Goal: Task Accomplishment & Management: Complete application form

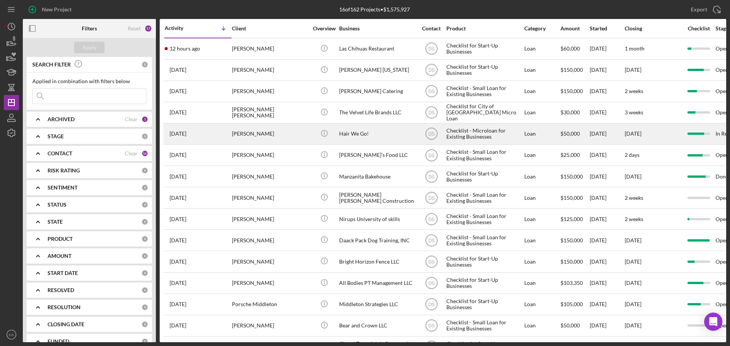
click at [352, 138] on div "Hair We Go!" at bounding box center [377, 134] width 76 height 20
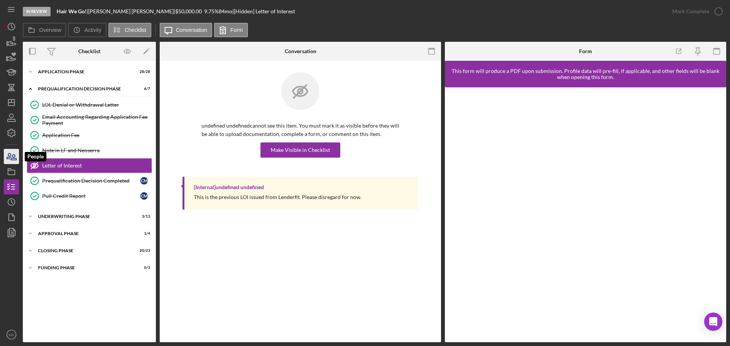
click at [13, 154] on icon "button" at bounding box center [11, 156] width 19 height 19
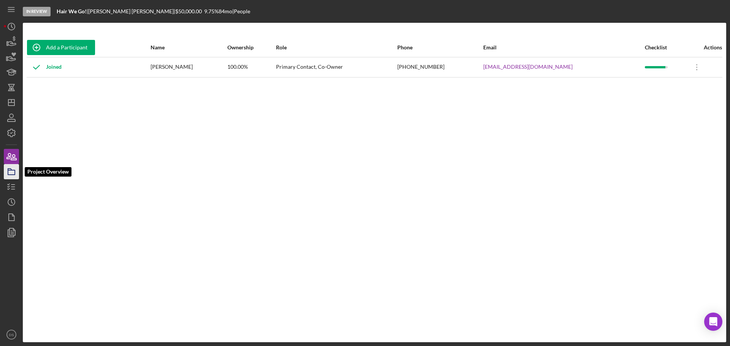
click at [11, 177] on icon "button" at bounding box center [11, 171] width 19 height 19
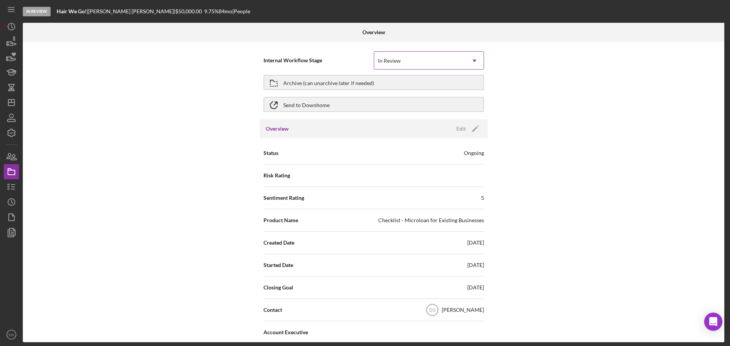
click at [461, 59] on div "In Review" at bounding box center [419, 60] width 91 height 17
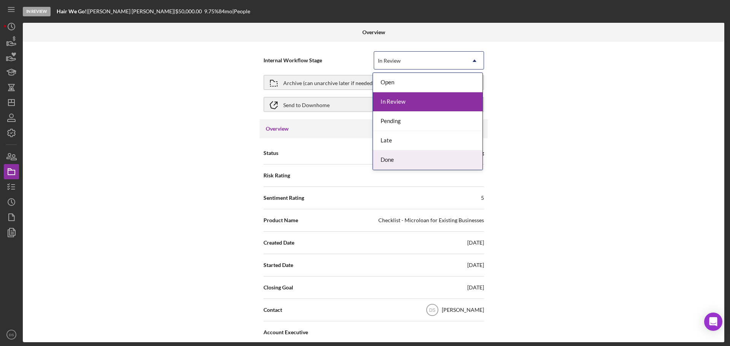
click at [424, 156] on div "Done" at bounding box center [428, 160] width 110 height 19
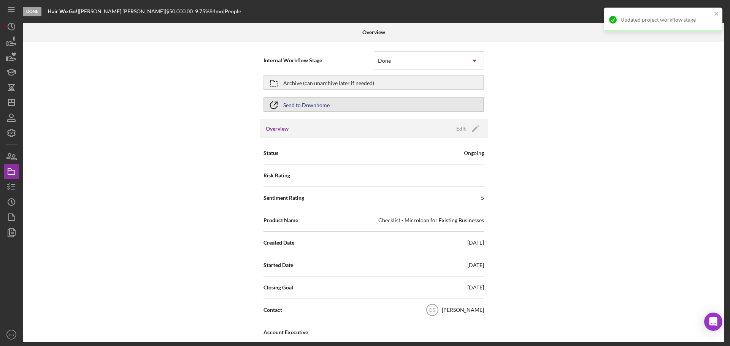
click at [311, 105] on div "Send to Downhome" at bounding box center [306, 105] width 46 height 14
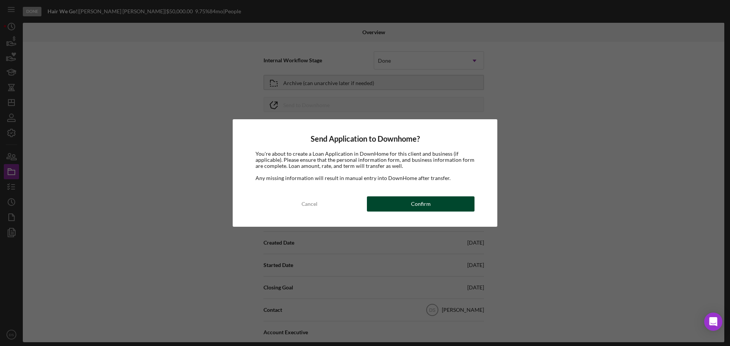
click at [420, 204] on div "Confirm" at bounding box center [421, 204] width 20 height 15
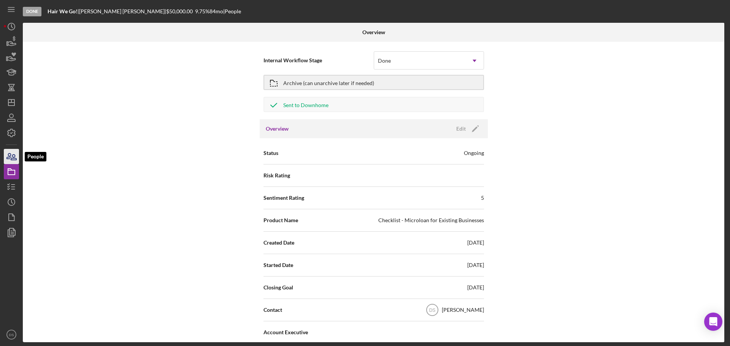
click at [13, 159] on icon "button" at bounding box center [11, 156] width 19 height 19
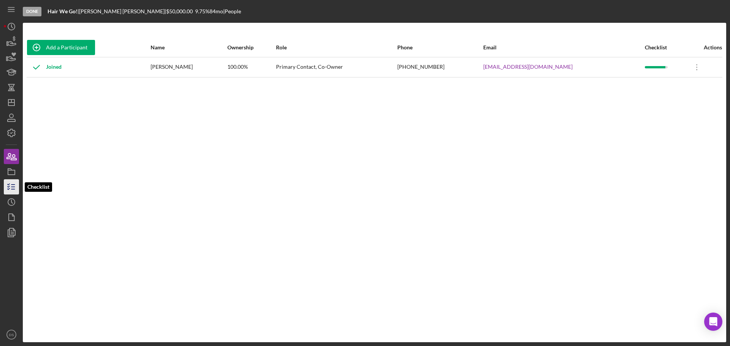
click at [11, 184] on icon "button" at bounding box center [11, 187] width 19 height 19
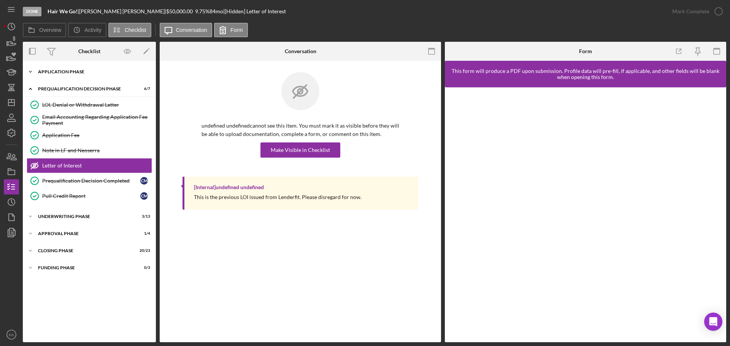
click at [95, 67] on div "Icon/Expander Application Phase 28 / 28" at bounding box center [89, 71] width 133 height 15
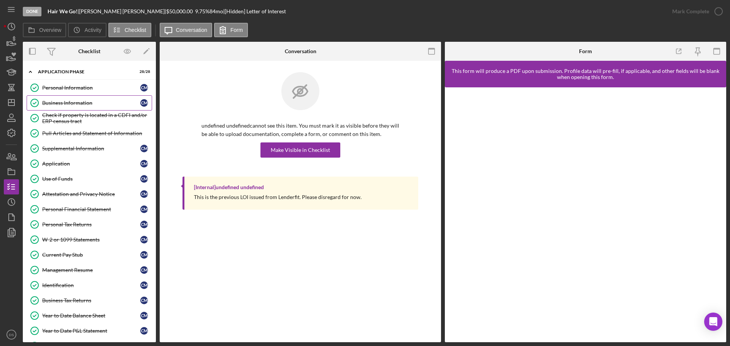
click at [78, 104] on div "Business Information" at bounding box center [91, 103] width 98 height 6
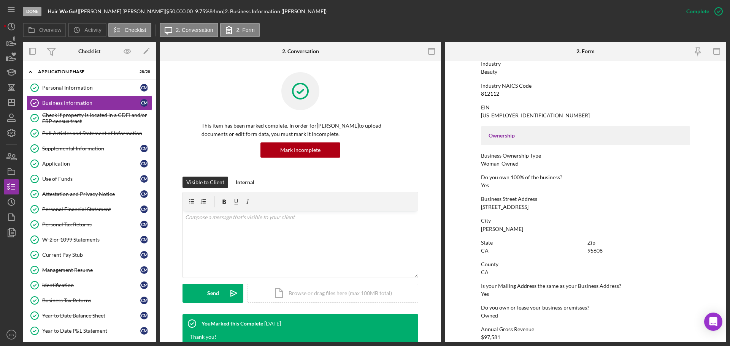
scroll to position [292, 0]
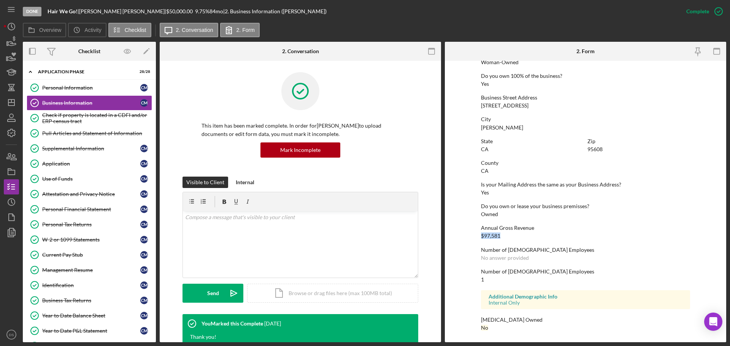
drag, startPoint x: 512, startPoint y: 238, endPoint x: 480, endPoint y: 238, distance: 31.9
click at [480, 238] on form "To edit this form you must mark this item incomplete Business Name Hair We Go! …" at bounding box center [585, 202] width 281 height 282
copy div "$97,581"
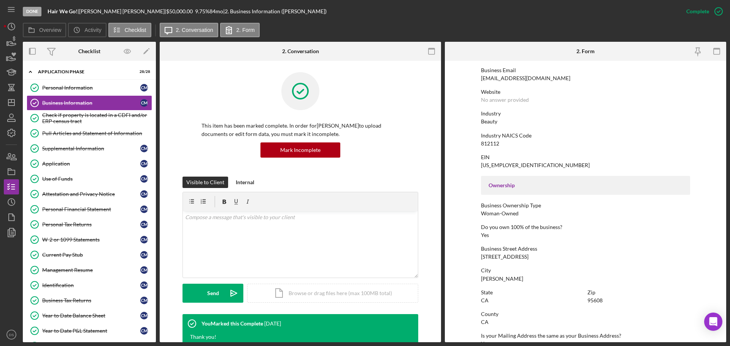
scroll to position [140, 0]
click at [98, 87] on div "Personal Information" at bounding box center [91, 88] width 98 height 6
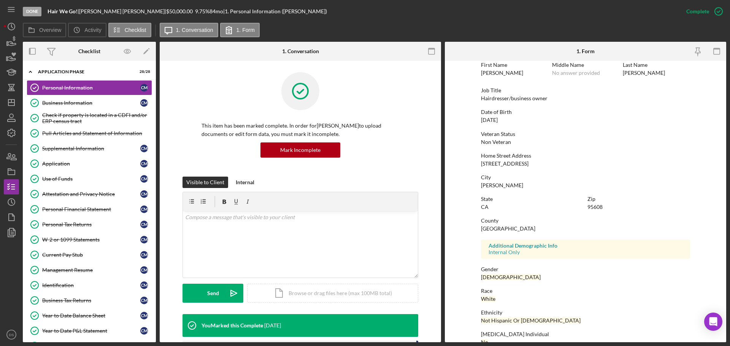
scroll to position [73, 0]
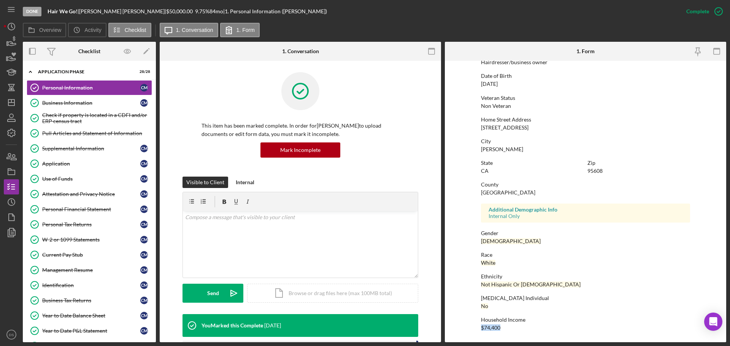
drag, startPoint x: 510, startPoint y: 330, endPoint x: 479, endPoint y: 331, distance: 31.2
click at [479, 331] on form "To edit this form you must mark this item incomplete First Name [PERSON_NAME] M…" at bounding box center [585, 202] width 281 height 282
copy div "$74,400"
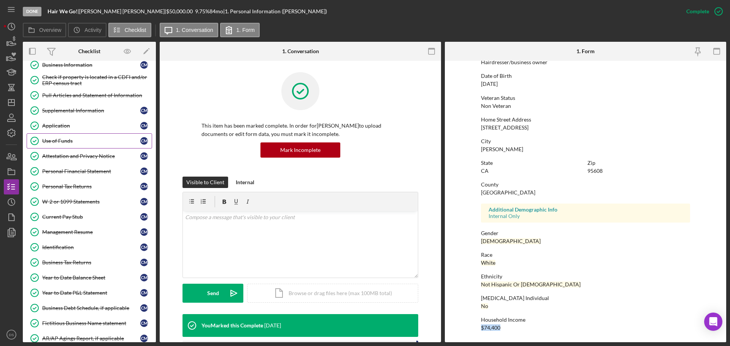
scroll to position [76, 0]
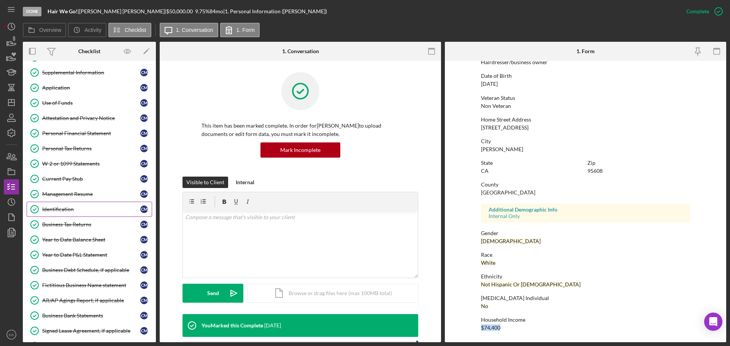
click at [79, 207] on div "Identification" at bounding box center [91, 210] width 98 height 6
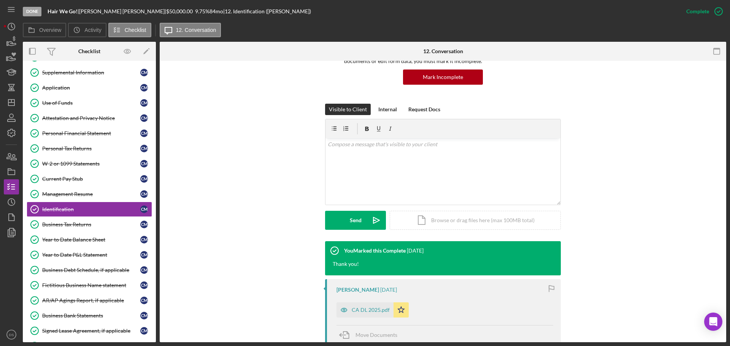
scroll to position [193, 0]
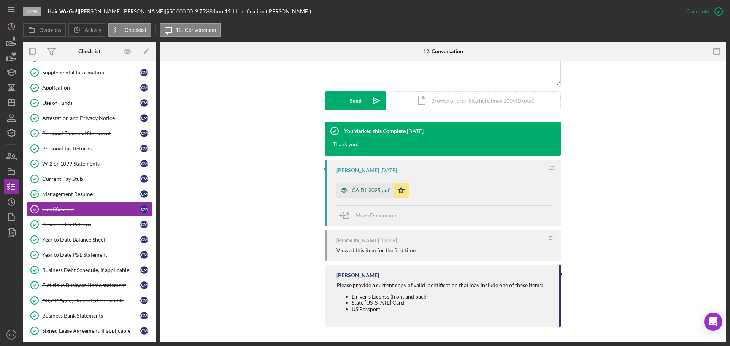
click at [370, 188] on div "CA DL 2025.pdf" at bounding box center [371, 190] width 38 height 6
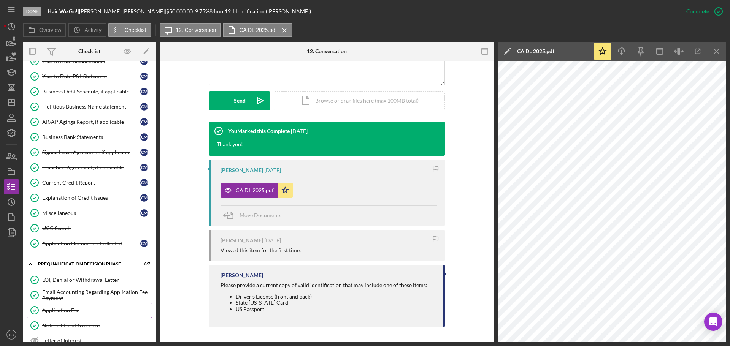
scroll to position [367, 0]
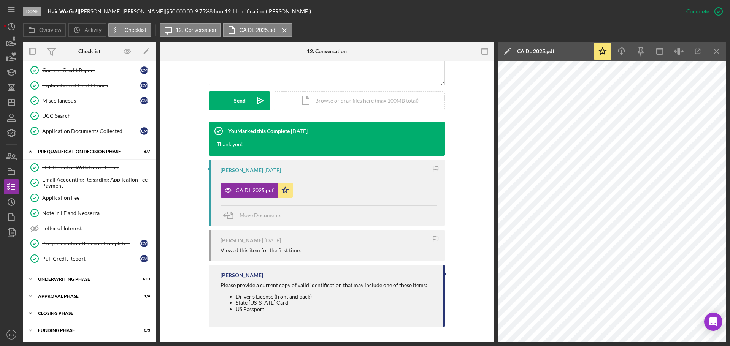
click at [70, 311] on div "Closing Phase" at bounding box center [92, 313] width 108 height 5
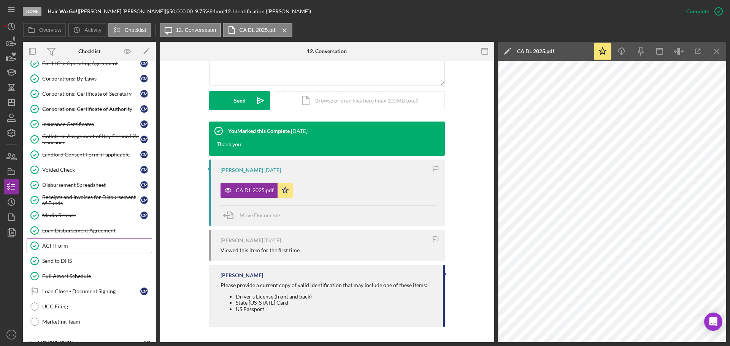
scroll to position [721, 0]
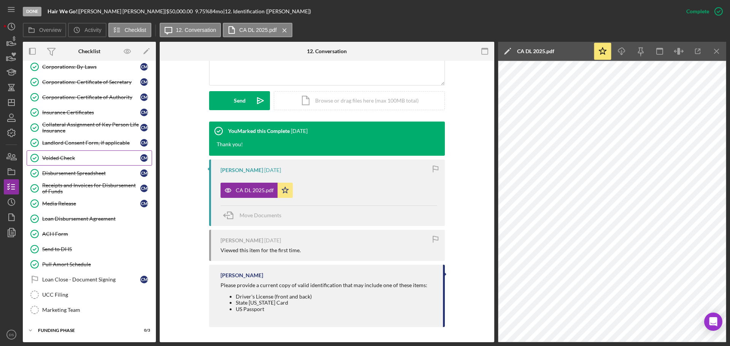
click at [101, 161] on div "Voided Check" at bounding box center [91, 158] width 98 height 6
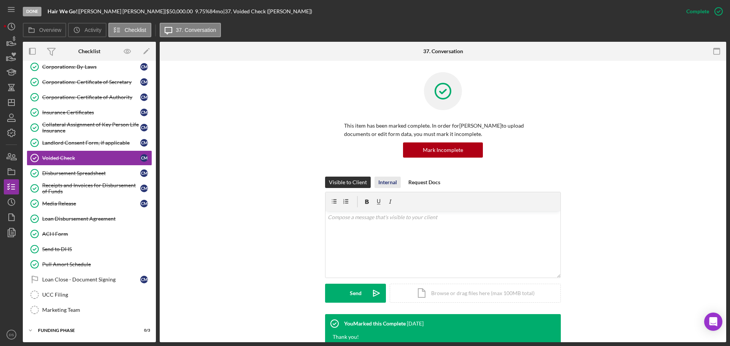
scroll to position [170, 0]
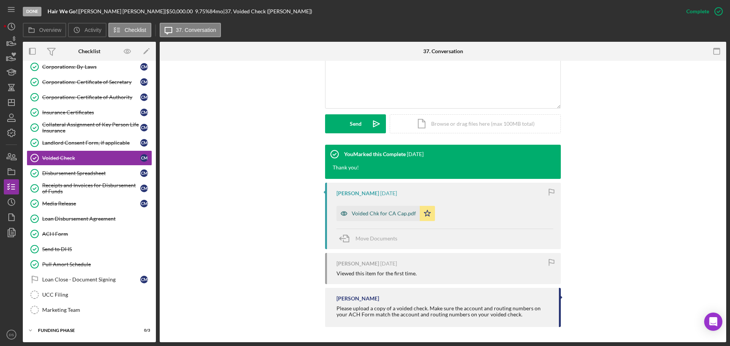
click at [391, 214] on div "Voided Chk for CA Cap.pdf" at bounding box center [384, 214] width 64 height 6
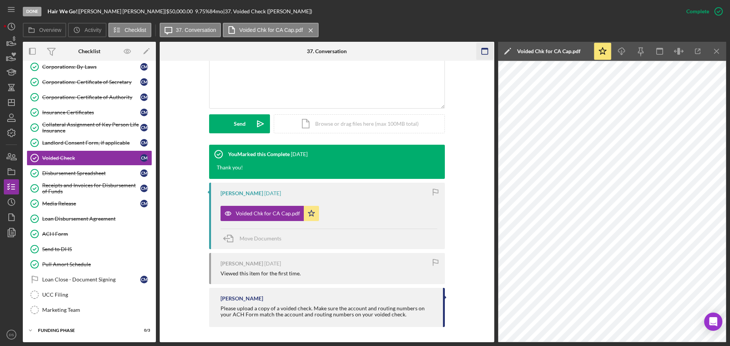
click at [483, 53] on icon "button" at bounding box center [484, 51] width 17 height 17
